Goal: Find specific page/section: Find specific page/section

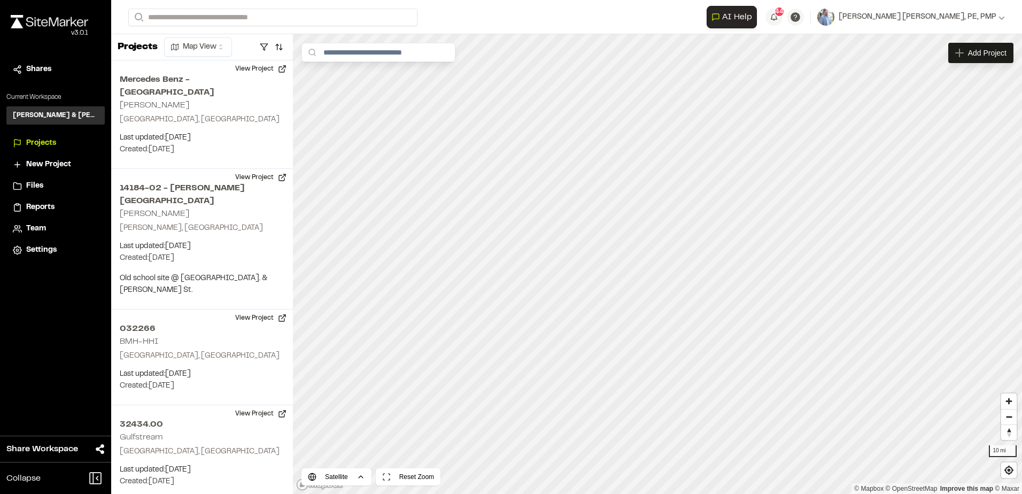
click at [35, 229] on span "Team" at bounding box center [36, 229] width 20 height 12
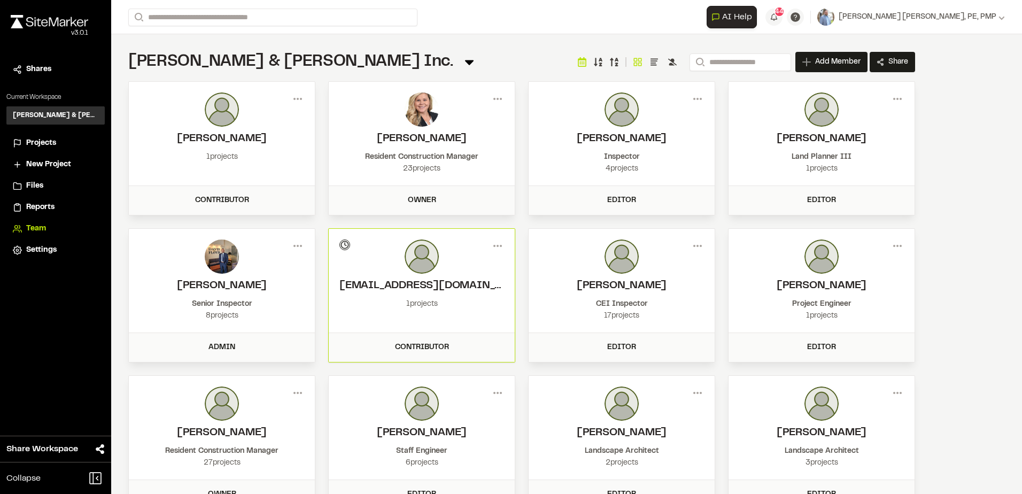
click at [241, 124] on div at bounding box center [222, 109] width 165 height 34
click at [216, 123] on img at bounding box center [222, 109] width 34 height 34
click at [299, 102] on icon at bounding box center [297, 98] width 17 height 17
click at [249, 124] on div "View" at bounding box center [259, 121] width 93 height 16
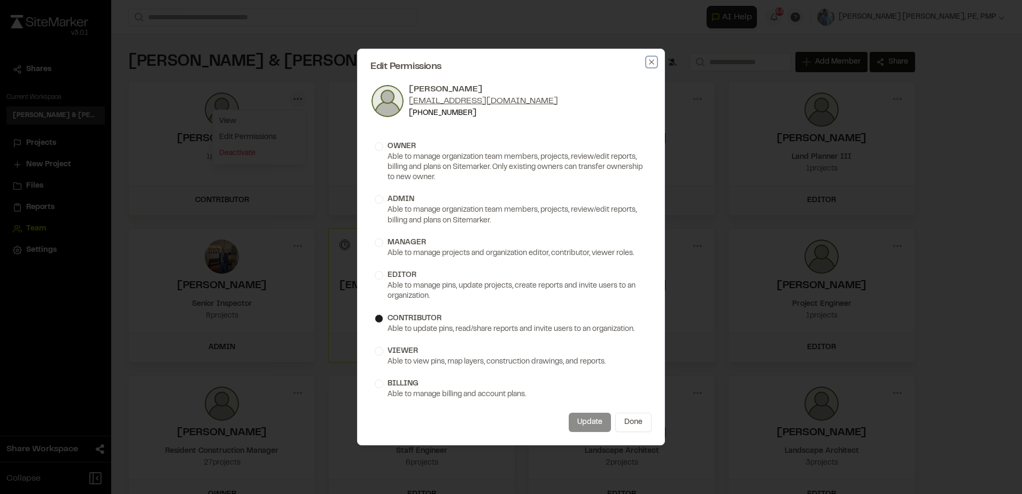
click at [652, 61] on icon "button" at bounding box center [651, 61] width 5 height 5
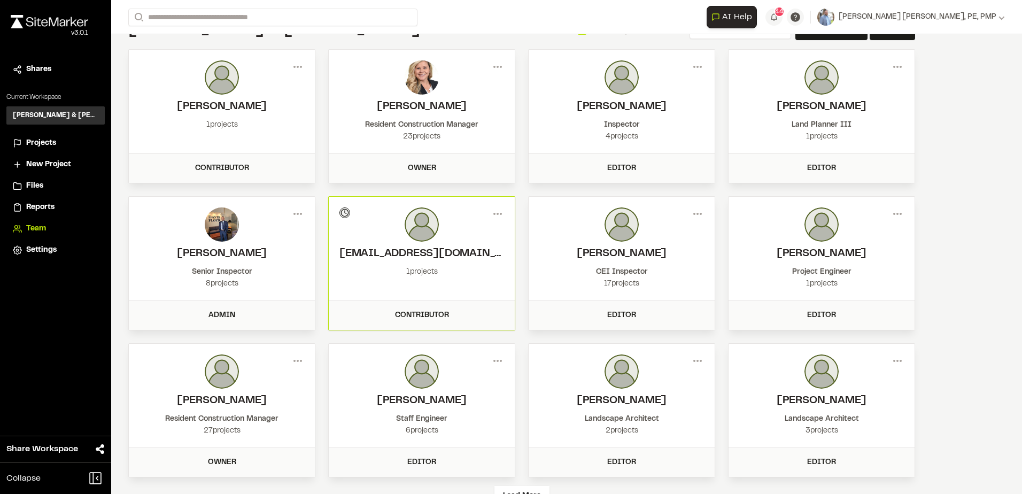
scroll to position [68, 0]
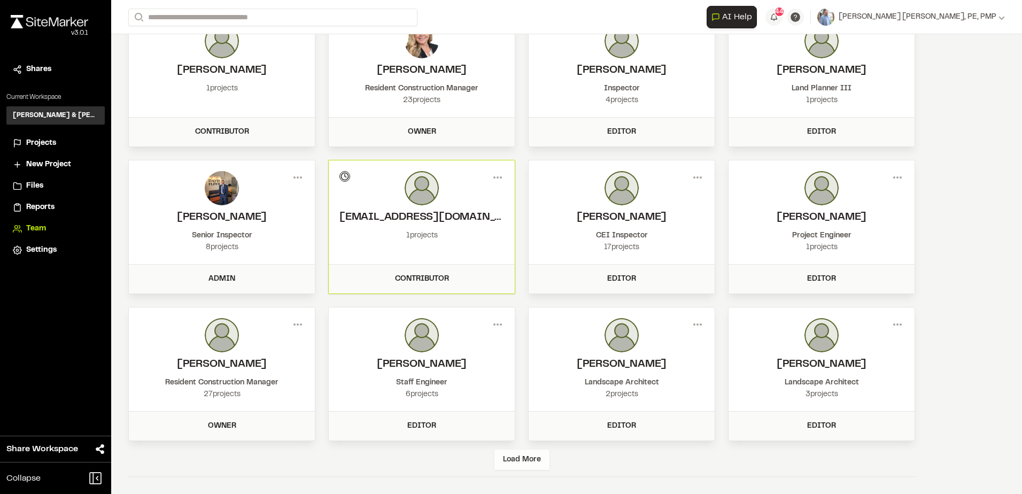
click at [527, 465] on div "Load More" at bounding box center [522, 460] width 55 height 20
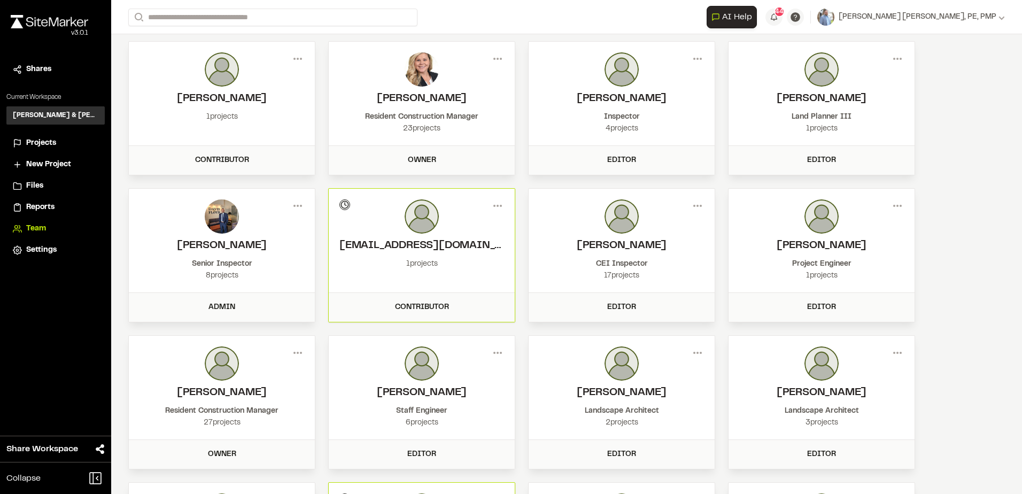
scroll to position [0, 0]
